Goal: Find specific page/section: Find specific page/section

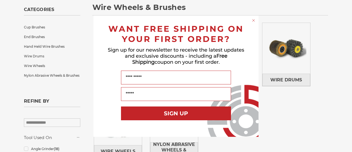
click at [252, 21] on circle "Close dialog" at bounding box center [253, 20] width 5 height 5
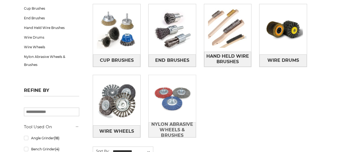
scroll to position [110, 0]
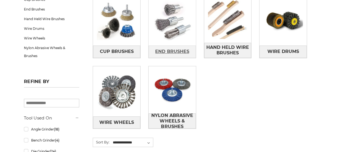
click at [174, 49] on span "End Brushes" at bounding box center [172, 51] width 34 height 9
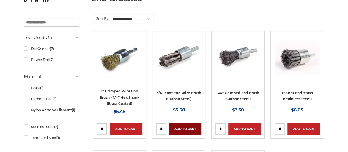
scroll to position [83, 0]
